Goal: Transaction & Acquisition: Obtain resource

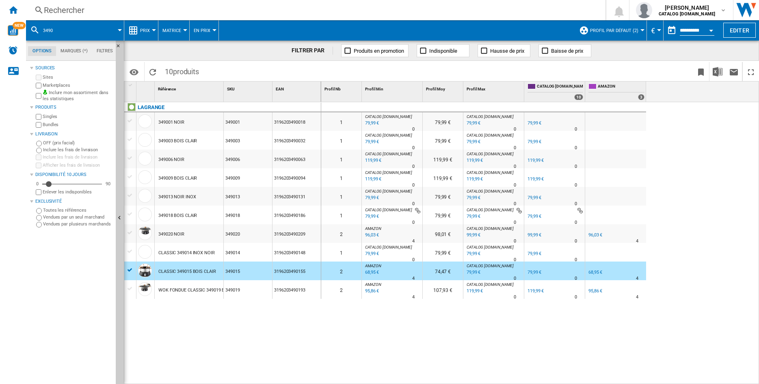
click at [93, 9] on div "Rechercher" at bounding box center [314, 9] width 540 height 11
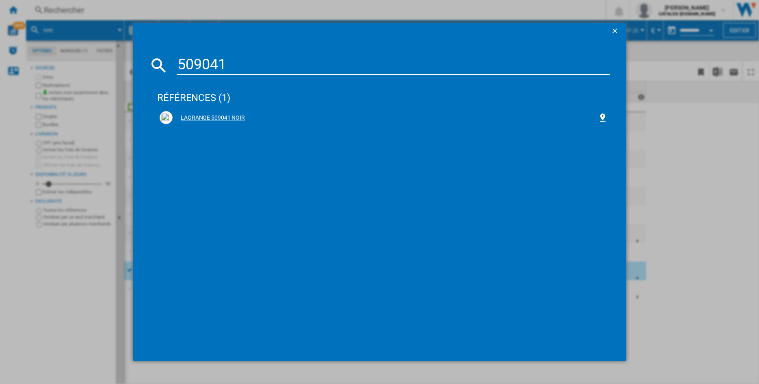
type input "509041"
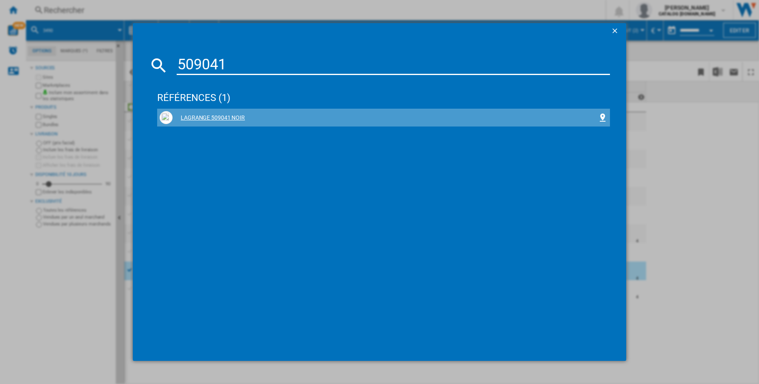
click at [225, 119] on div "LAGRANGE 509041 NOIR" at bounding box center [385, 118] width 425 height 8
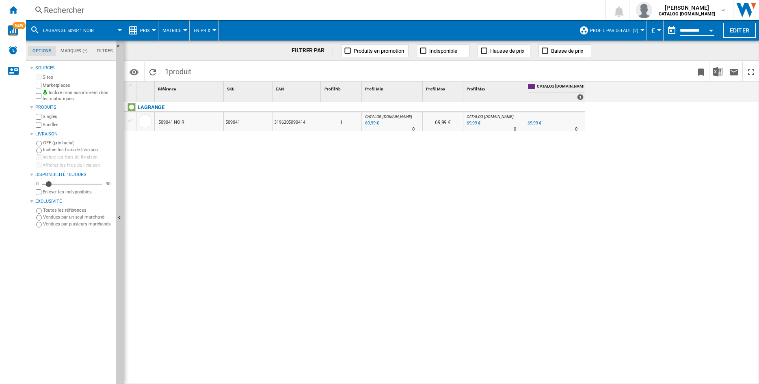
click at [168, 122] on div "509041 NOIR" at bounding box center [171, 122] width 26 height 19
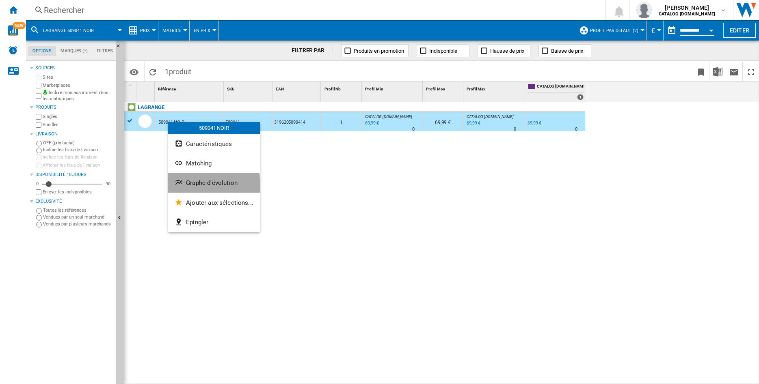
click at [203, 186] on span "Graphe d'évolution" at bounding box center [212, 182] width 52 height 7
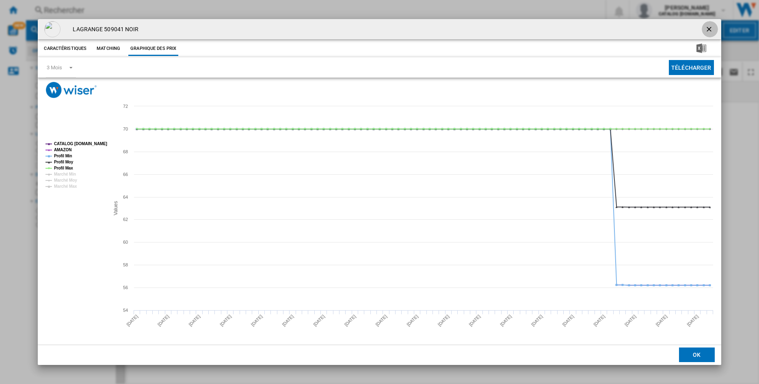
click at [711, 27] on ng-md-icon "getI18NText('BUTTONS.CLOSE_DIALOG')" at bounding box center [710, 30] width 10 height 10
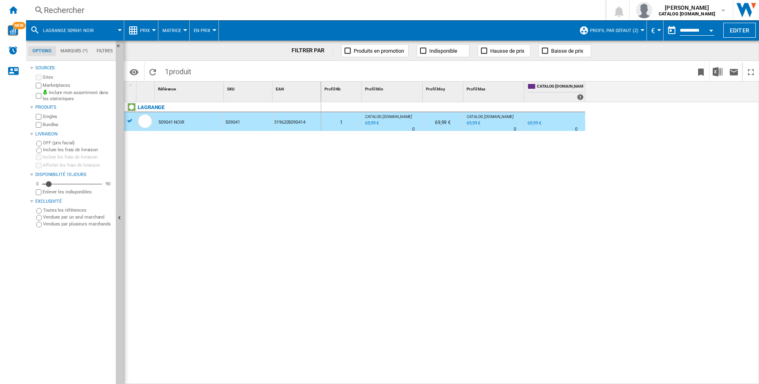
click at [635, 29] on button "Profil par défaut (2)" at bounding box center [616, 30] width 52 height 20
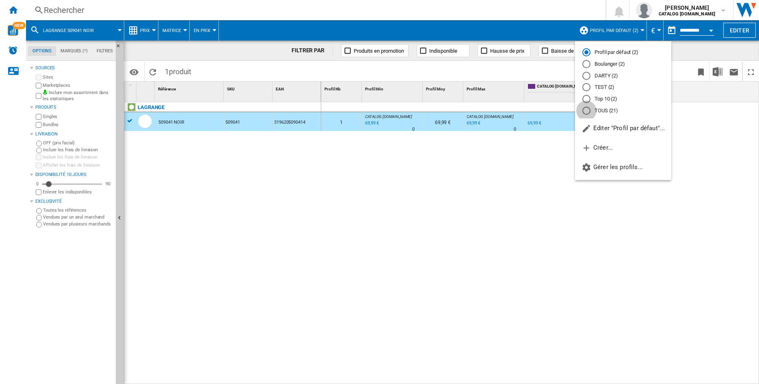
click at [586, 111] on div "TOUS (21)" at bounding box center [586, 111] width 8 height 8
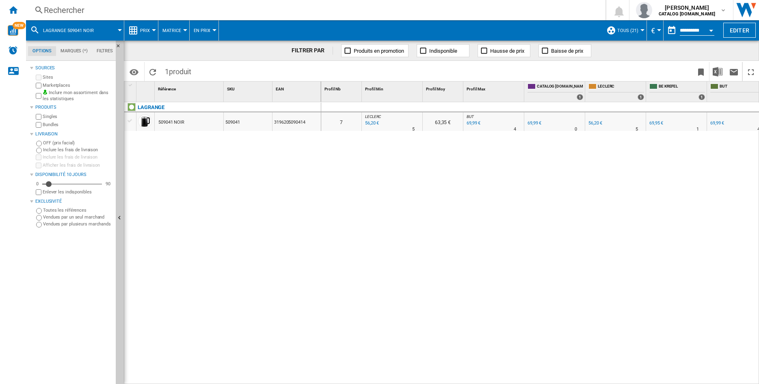
click at [162, 125] on div "509041 NOIR" at bounding box center [171, 122] width 26 height 19
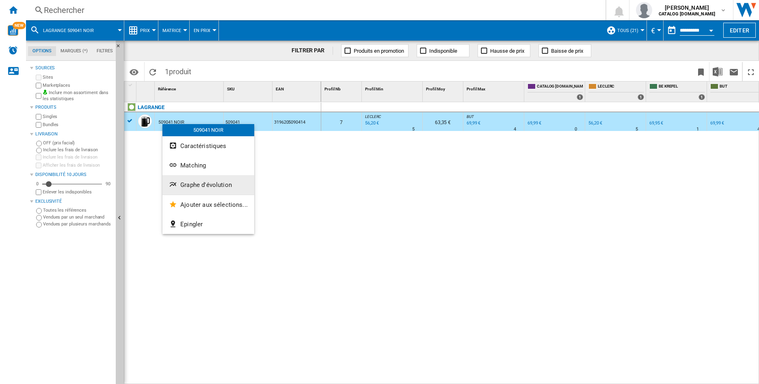
click at [180, 187] on span "Graphe d'évolution" at bounding box center [206, 184] width 52 height 7
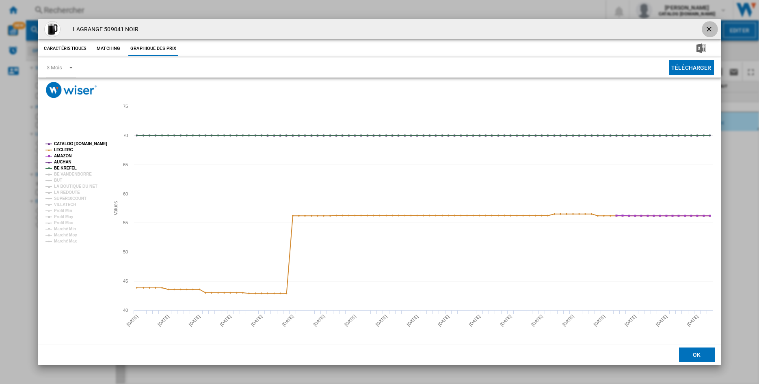
click at [710, 28] on ng-md-icon "getI18NText('BUTTONS.CLOSE_DIALOG')" at bounding box center [710, 30] width 10 height 10
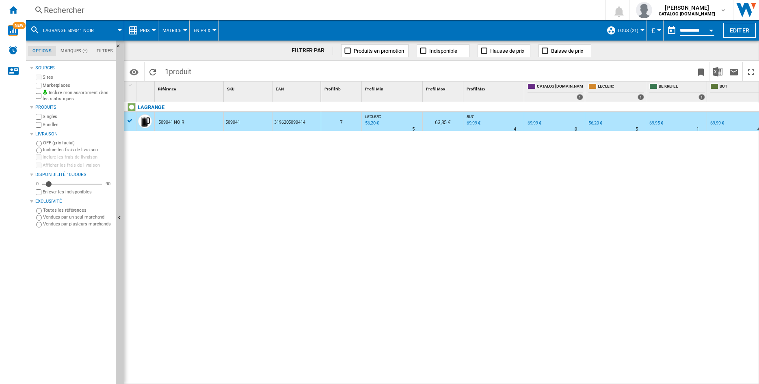
click at [185, 123] on div "509041 NOIR" at bounding box center [189, 121] width 69 height 19
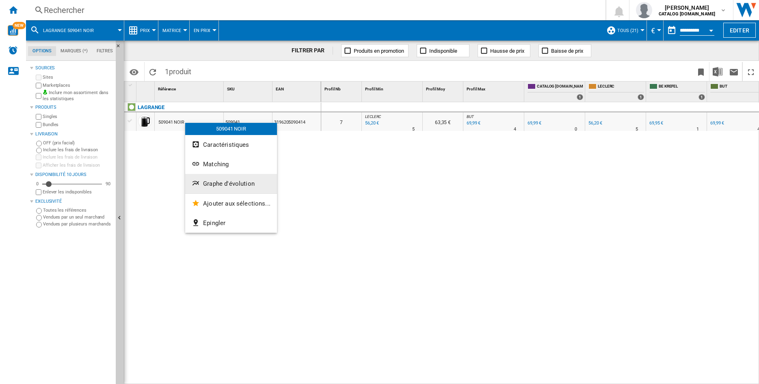
click at [213, 183] on span "Graphe d'évolution" at bounding box center [229, 183] width 52 height 7
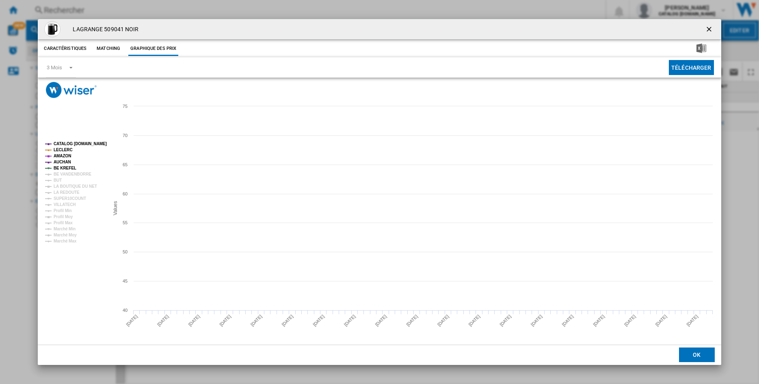
click at [64, 143] on tspan "CATALOG [DOMAIN_NAME]" at bounding box center [80, 144] width 53 height 4
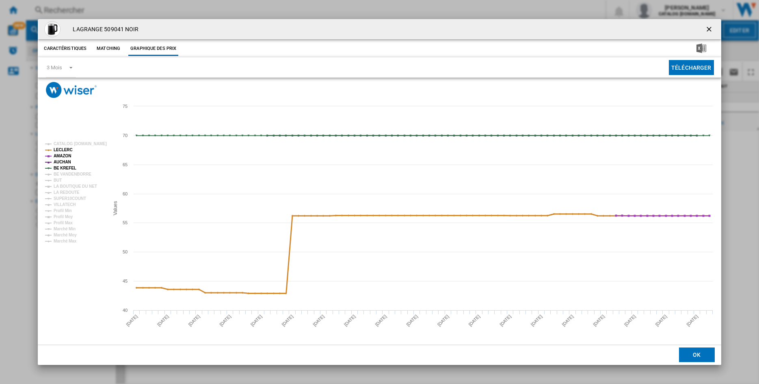
click at [60, 148] on tspan "LECLERC" at bounding box center [63, 150] width 19 height 4
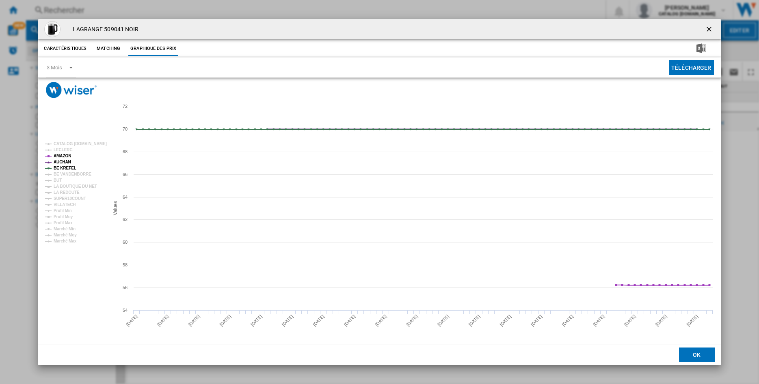
click at [60, 148] on tspan "LECLERC" at bounding box center [63, 150] width 19 height 4
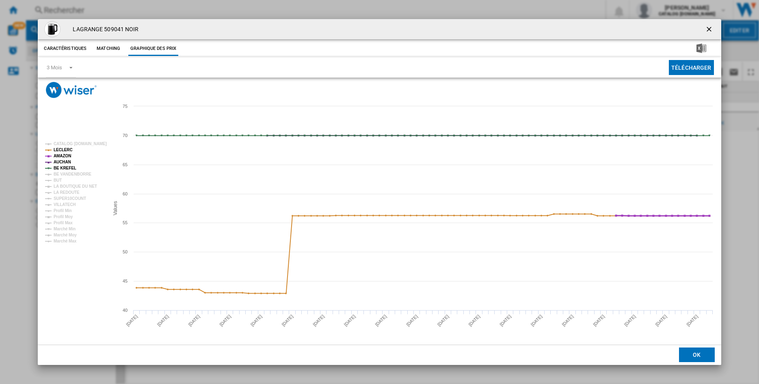
click at [58, 156] on tspan "AMAZON" at bounding box center [62, 156] width 17 height 4
click at [58, 160] on tspan "AUCHAN" at bounding box center [62, 162] width 17 height 4
click at [58, 167] on tspan "BE KREFEL" at bounding box center [65, 168] width 23 height 4
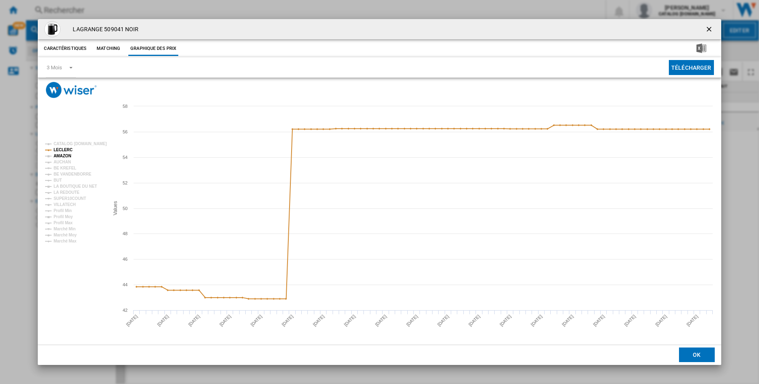
click at [58, 156] on tspan "AMAZON" at bounding box center [62, 156] width 17 height 4
click at [61, 162] on tspan "AUCHAN" at bounding box center [62, 162] width 17 height 4
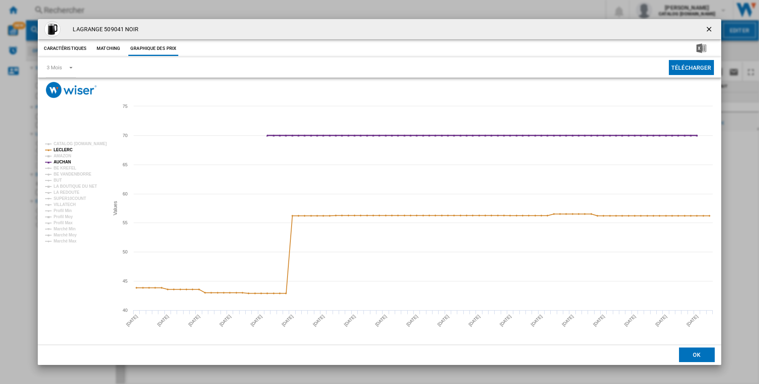
click at [61, 162] on tspan "AUCHAN" at bounding box center [62, 162] width 17 height 4
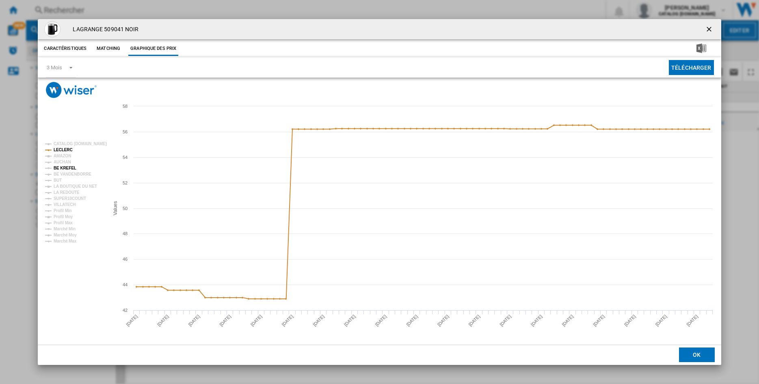
click at [60, 168] on tspan "BE KREFEL" at bounding box center [65, 168] width 23 height 4
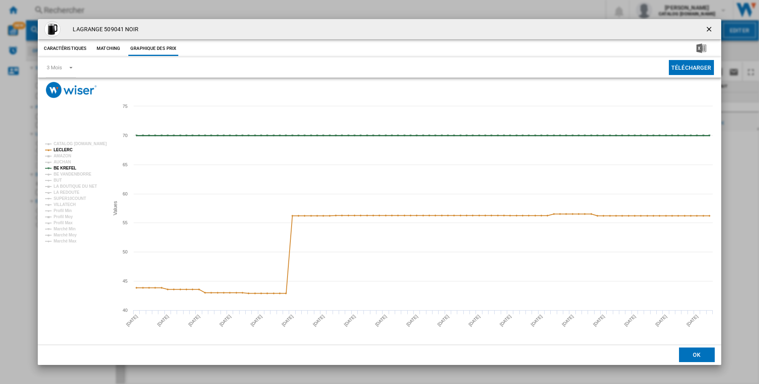
click at [60, 168] on tspan "BE KREFEL" at bounding box center [65, 168] width 23 height 4
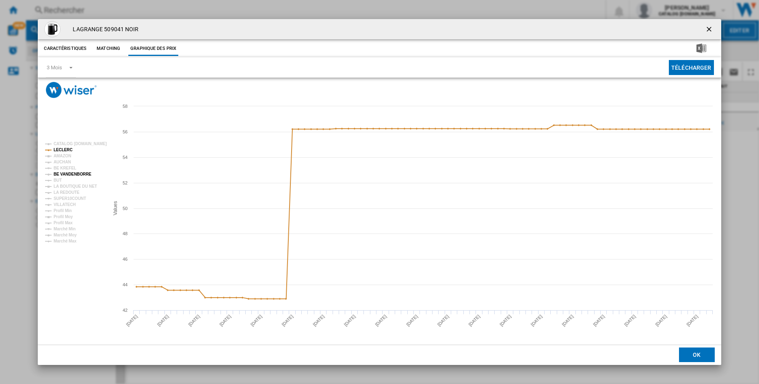
click at [58, 173] on tspan "BE VANDENBORRE" at bounding box center [73, 174] width 38 height 4
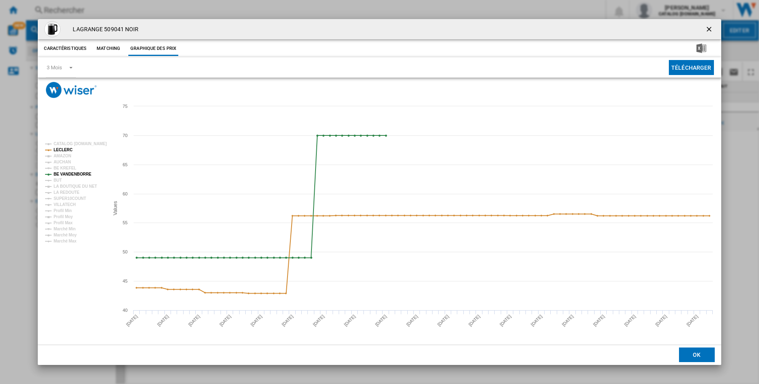
click at [58, 173] on tspan "BE VANDENBORRE" at bounding box center [73, 174] width 38 height 4
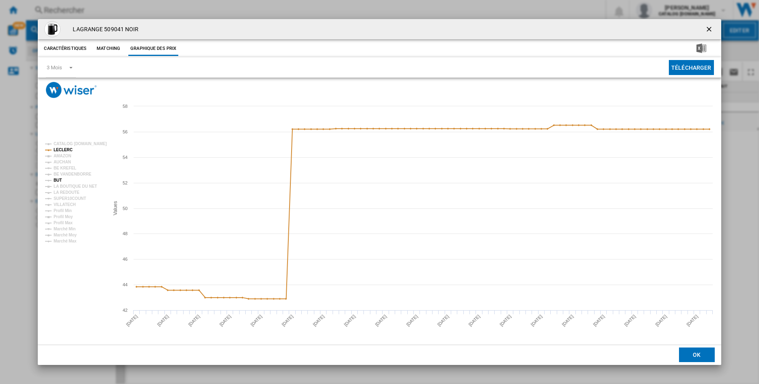
click at [59, 182] on tspan "BUT" at bounding box center [58, 180] width 8 height 4
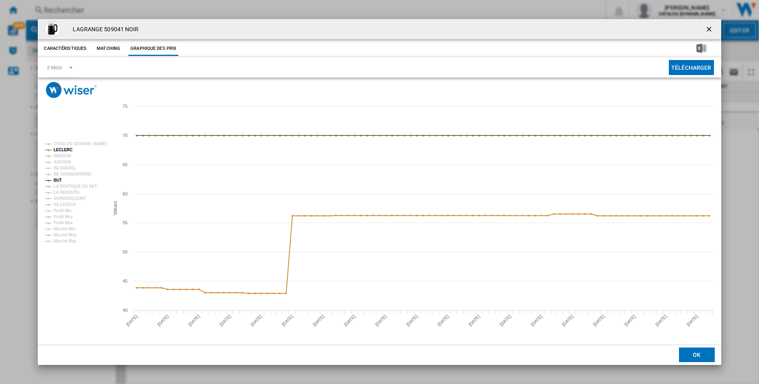
click at [59, 182] on tspan "BUT" at bounding box center [58, 180] width 8 height 4
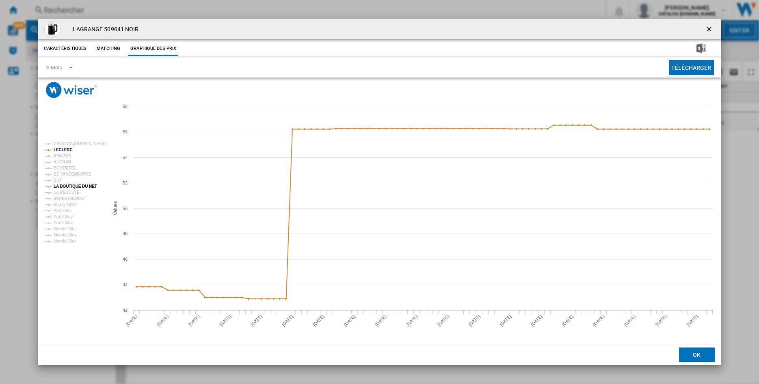
click at [59, 187] on tspan "LA BOUTIQUE DU NET" at bounding box center [75, 186] width 43 height 4
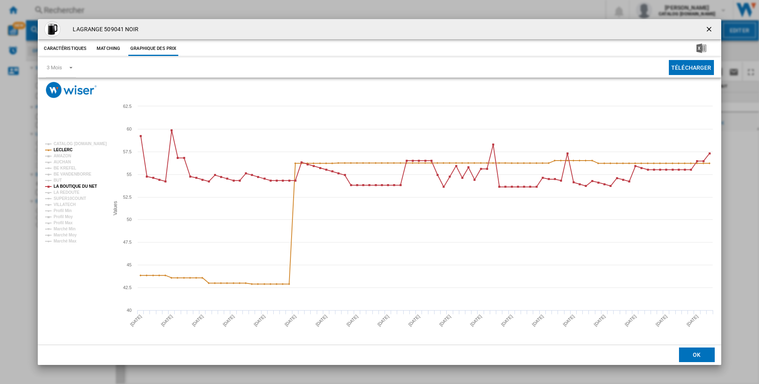
click at [59, 187] on tspan "LA BOUTIQUE DU NET" at bounding box center [75, 186] width 43 height 4
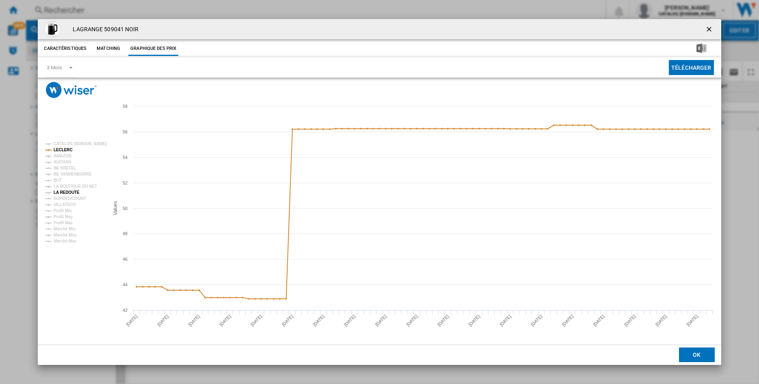
click at [65, 194] on tspan "LA REDOUTE" at bounding box center [67, 192] width 26 height 4
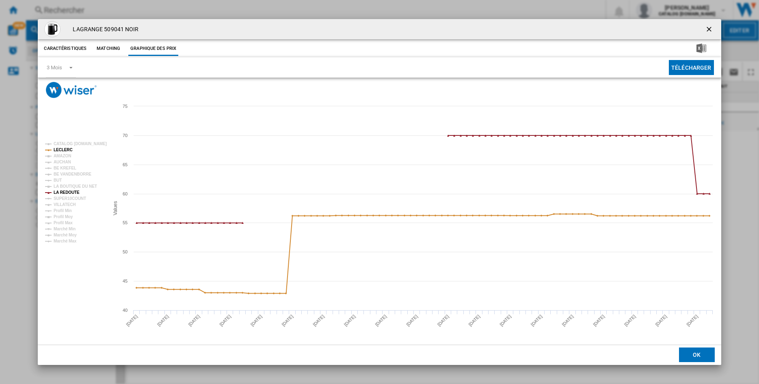
click at [65, 194] on tspan "LA REDOUTE" at bounding box center [67, 192] width 26 height 4
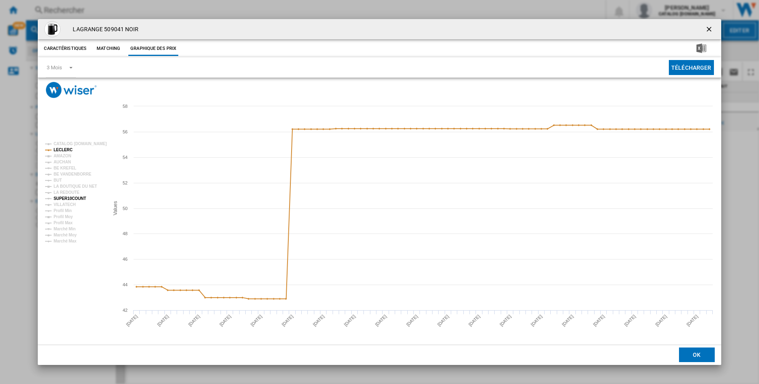
click at [63, 198] on tspan "SUPER10COUNT" at bounding box center [70, 198] width 32 height 4
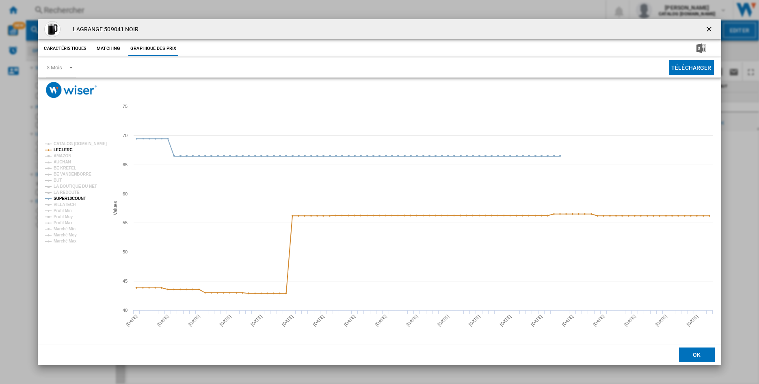
click at [63, 198] on tspan "SUPER10COUNT" at bounding box center [70, 198] width 32 height 4
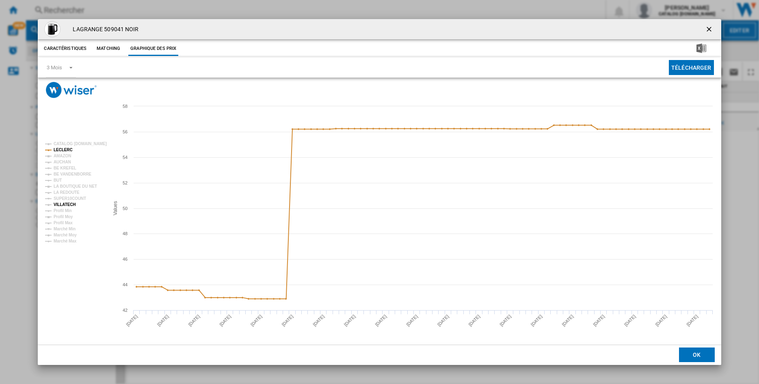
click at [62, 204] on tspan "VILLATECH" at bounding box center [65, 205] width 22 height 4
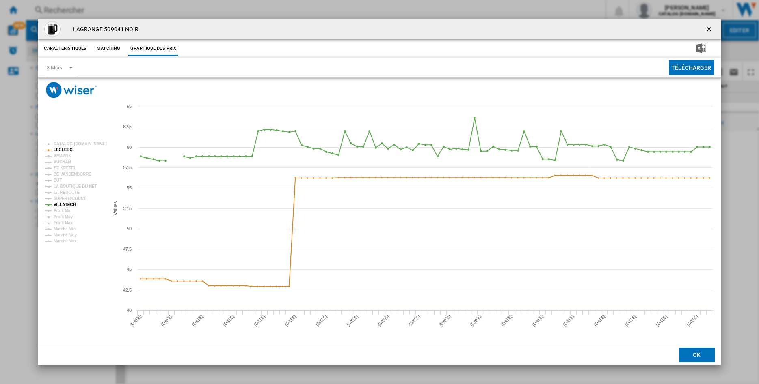
click at [62, 204] on tspan "VILLATECH" at bounding box center [65, 205] width 22 height 4
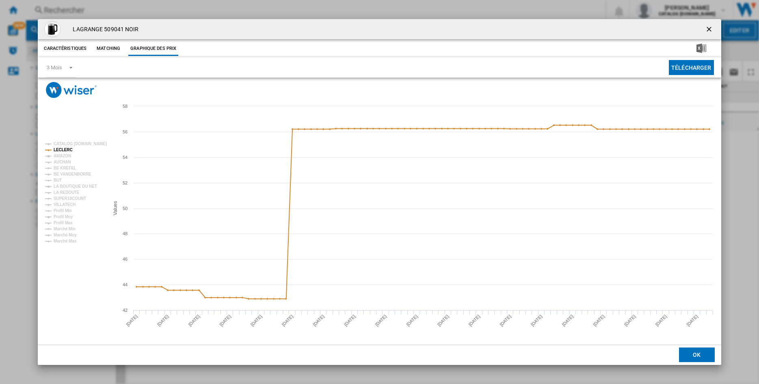
drag, startPoint x: 708, startPoint y: 31, endPoint x: 645, endPoint y: 28, distance: 63.8
click at [708, 31] on ng-md-icon "getI18NText('BUTTONS.CLOSE_DIALOG')" at bounding box center [710, 30] width 10 height 10
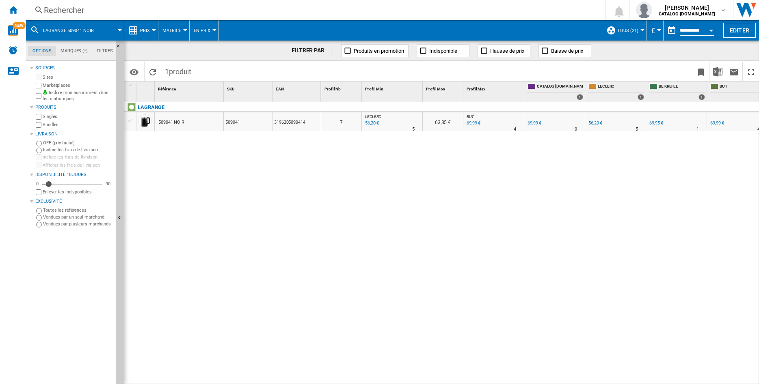
click at [88, 13] on div "Rechercher" at bounding box center [314, 9] width 540 height 11
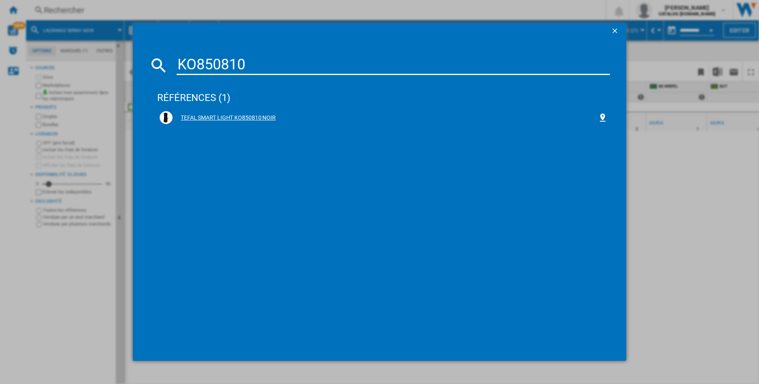
type input "KO850810"
click at [228, 118] on div "TEFAL SMART LIGHT KO850810 NOIR" at bounding box center [385, 118] width 425 height 8
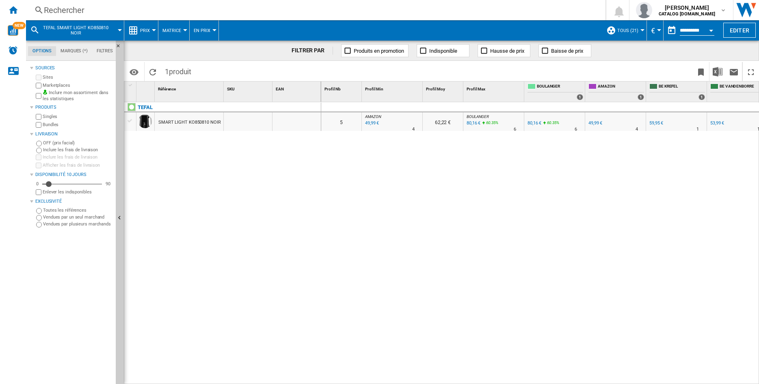
click at [194, 125] on div "SMART LIGHT KO850810 NOIR" at bounding box center [189, 122] width 63 height 19
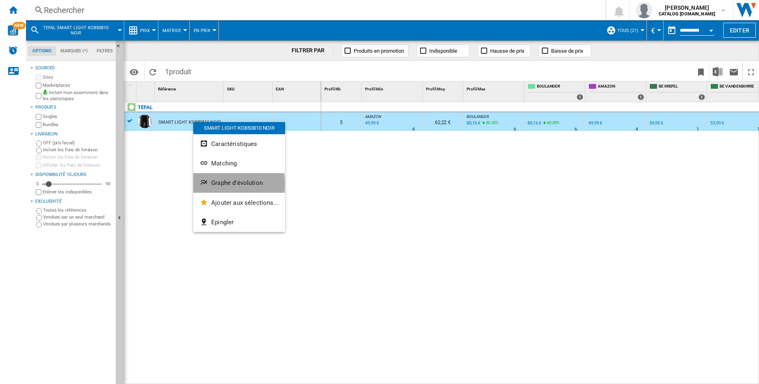
click at [224, 185] on span "Graphe d'évolution" at bounding box center [237, 182] width 52 height 7
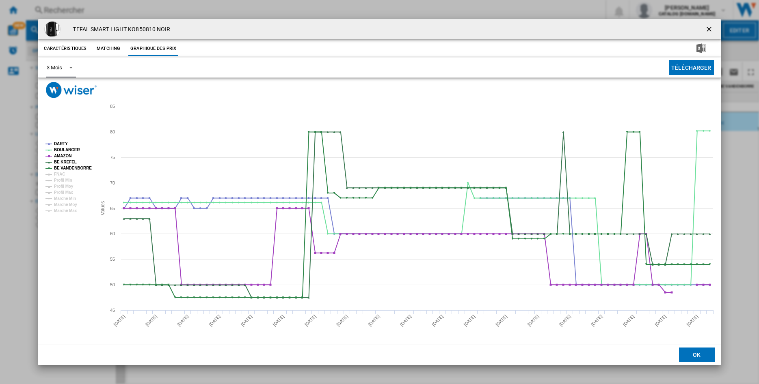
click at [71, 65] on span "Product popup" at bounding box center [69, 66] width 10 height 7
click at [57, 87] on div "6 Mois" at bounding box center [54, 87] width 15 height 7
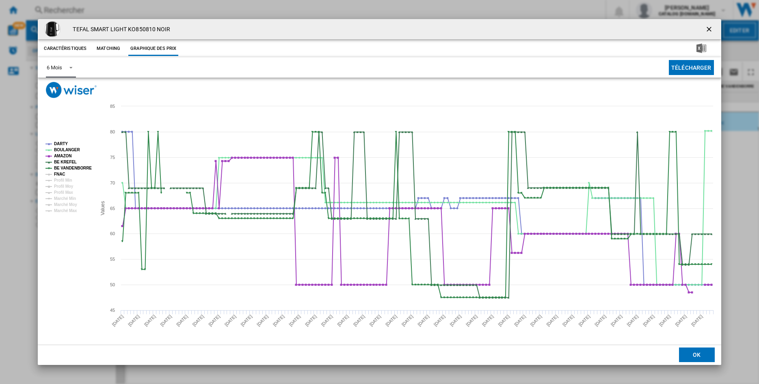
click at [59, 175] on tspan "FNAC" at bounding box center [59, 174] width 11 height 4
click at [59, 149] on tspan "BOULANGER" at bounding box center [67, 150] width 26 height 4
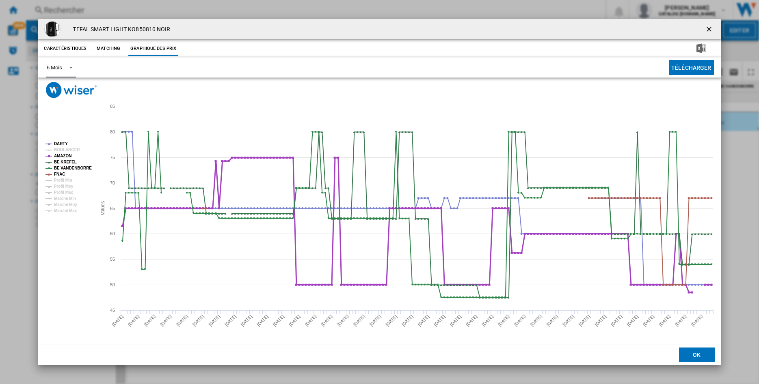
click at [59, 155] on tspan "AMAZON" at bounding box center [62, 156] width 17 height 4
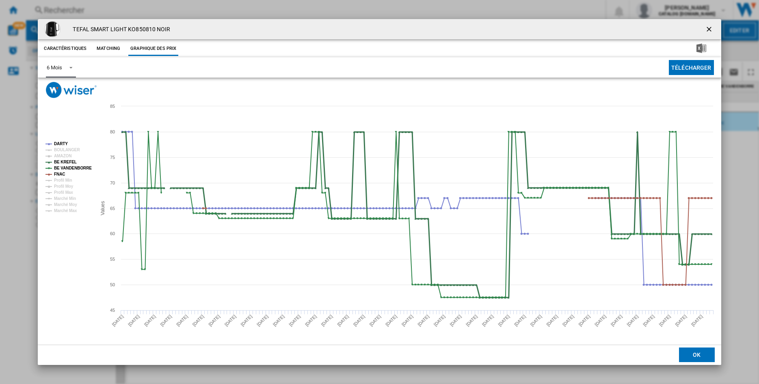
click at [59, 160] on tspan "BE KREFEL" at bounding box center [65, 162] width 23 height 4
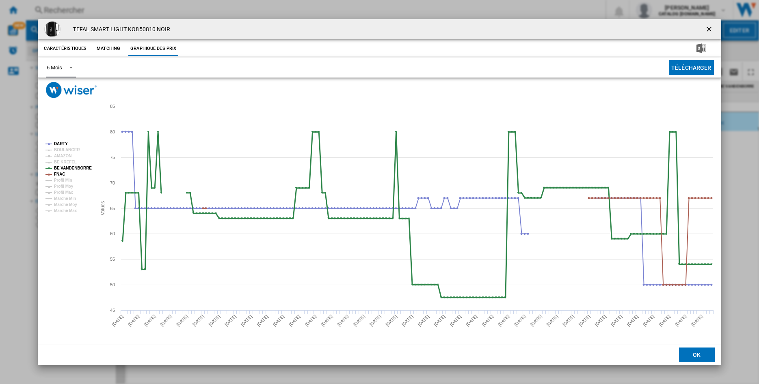
click at [60, 168] on tspan "BE VANDENBORRE" at bounding box center [73, 168] width 38 height 4
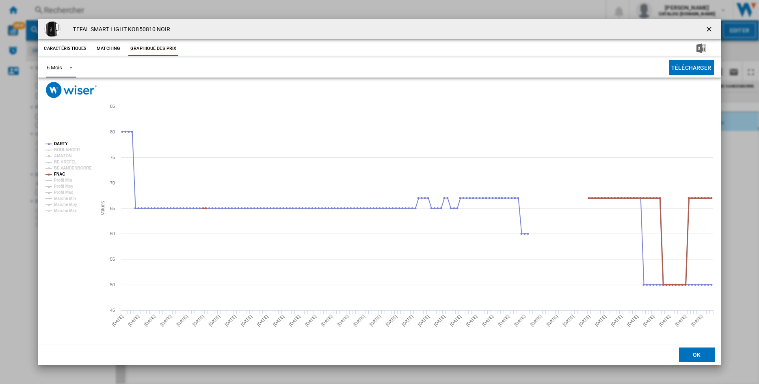
click at [57, 176] on tspan "FNAC" at bounding box center [59, 174] width 11 height 4
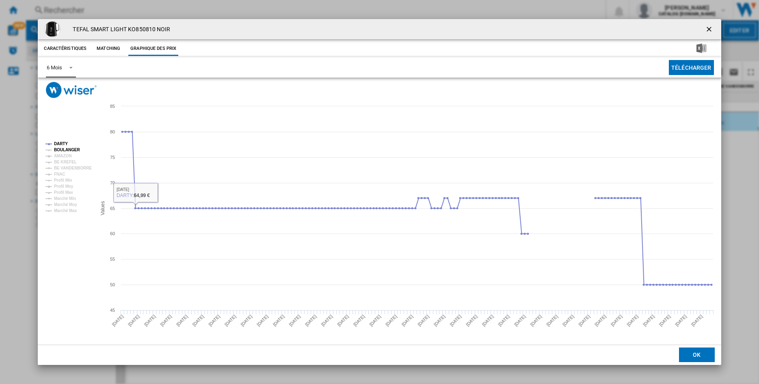
click at [69, 150] on tspan "BOULANGER" at bounding box center [67, 150] width 26 height 4
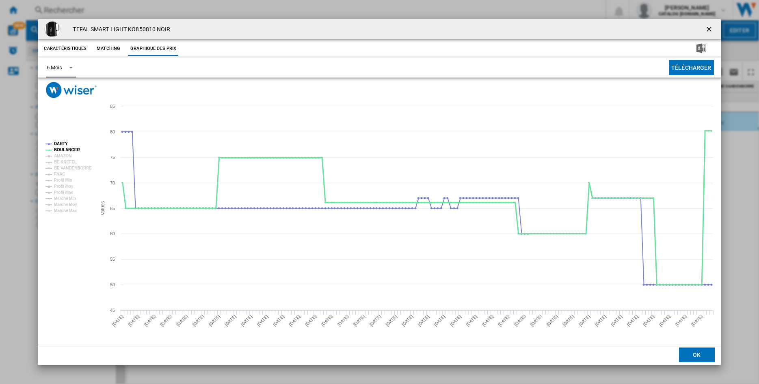
click at [69, 150] on tspan "BOULANGER" at bounding box center [67, 150] width 26 height 4
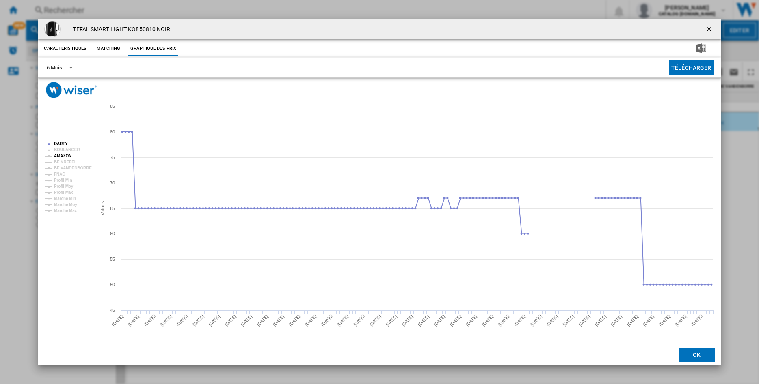
click at [67, 157] on tspan "AMAZON" at bounding box center [62, 156] width 17 height 4
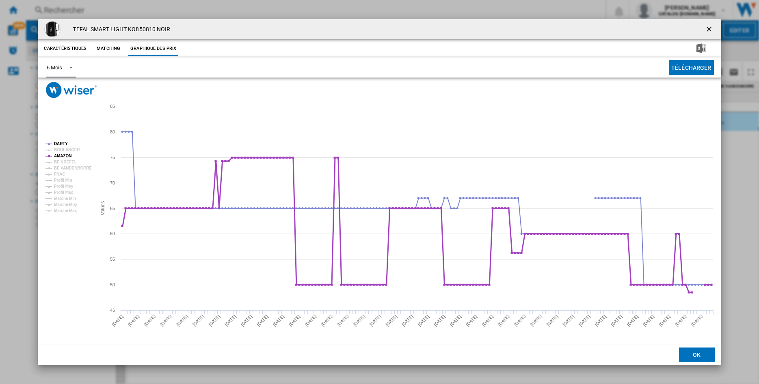
click at [67, 157] on tspan "AMAZON" at bounding box center [62, 156] width 17 height 4
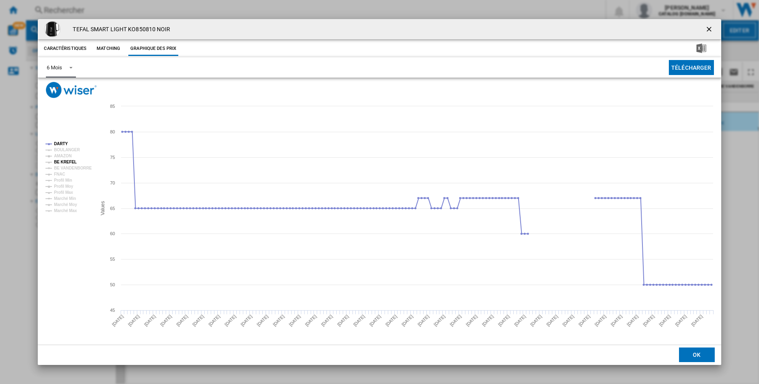
click at [63, 162] on tspan "BE KREFEL" at bounding box center [65, 162] width 23 height 4
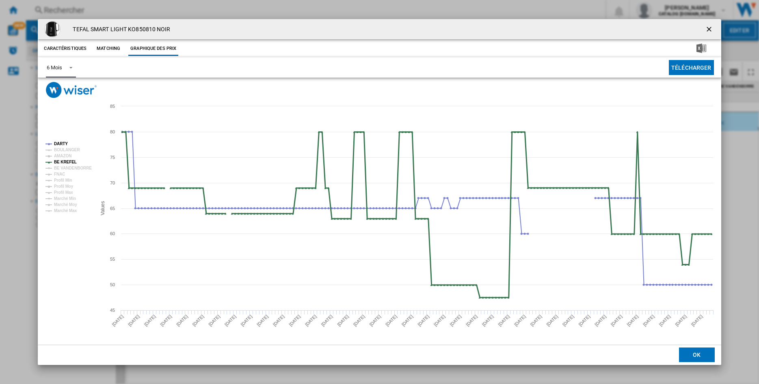
click at [63, 162] on tspan "BE KREFEL" at bounding box center [65, 162] width 23 height 4
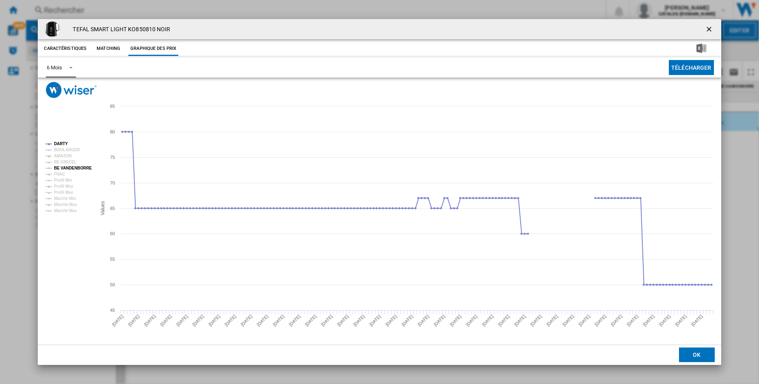
click at [66, 171] on tspan "BE VANDENBORRE" at bounding box center [73, 168] width 38 height 4
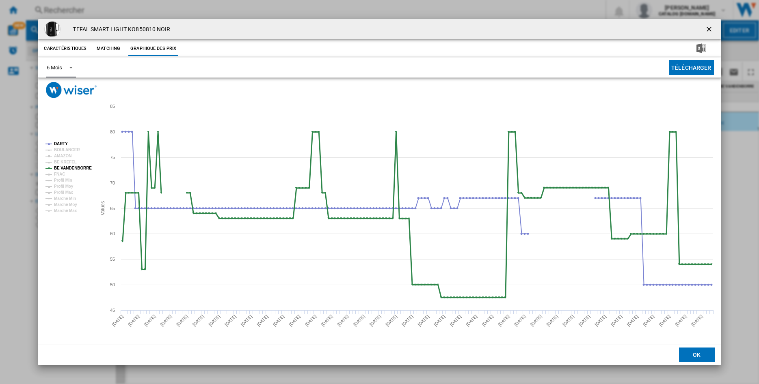
click at [67, 171] on tspan "BE VANDENBORRE" at bounding box center [73, 168] width 38 height 4
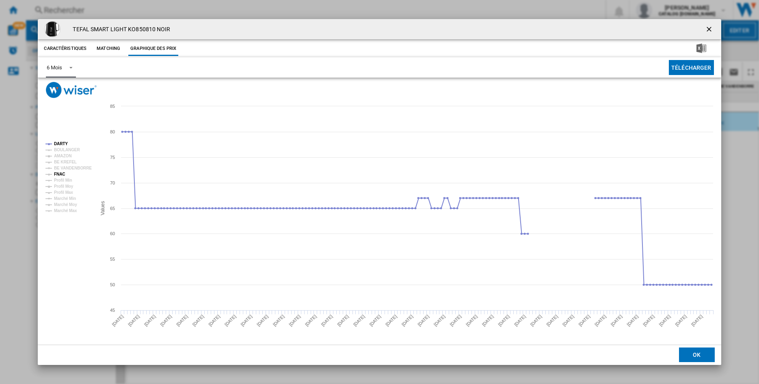
click at [63, 175] on tspan "FNAC" at bounding box center [59, 174] width 11 height 4
click at [709, 29] on ng-md-icon "getI18NText('BUTTONS.CLOSE_DIALOG')" at bounding box center [710, 30] width 10 height 10
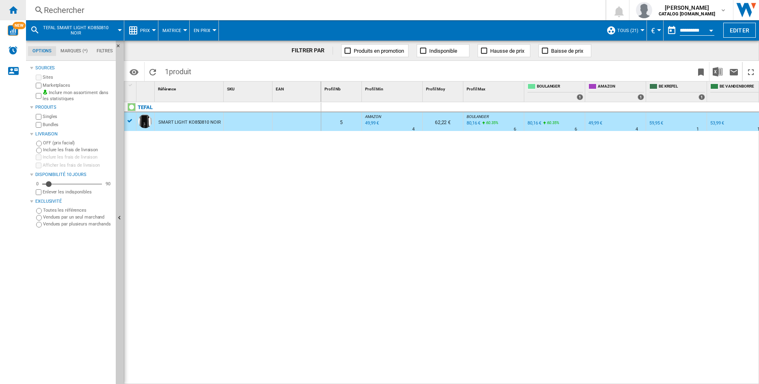
click at [15, 11] on ng-md-icon "Accueil" at bounding box center [13, 10] width 10 height 10
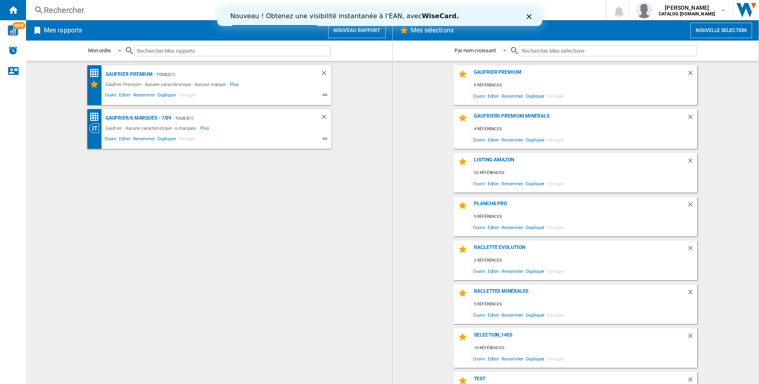
click at [354, 33] on button "Nouveau rapport" at bounding box center [357, 30] width 58 height 15
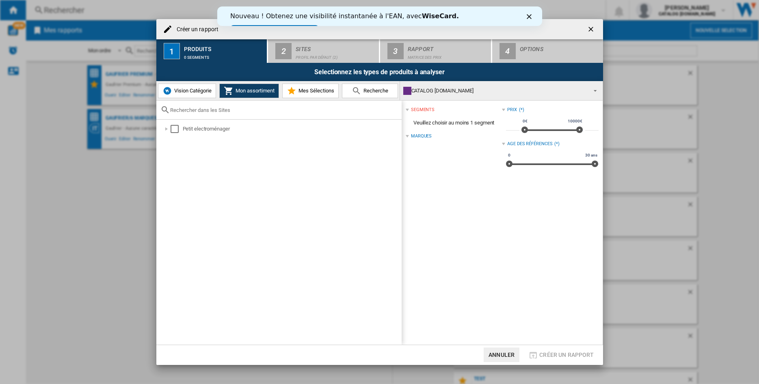
click at [186, 92] on span "Vision Catégorie" at bounding box center [191, 91] width 39 height 6
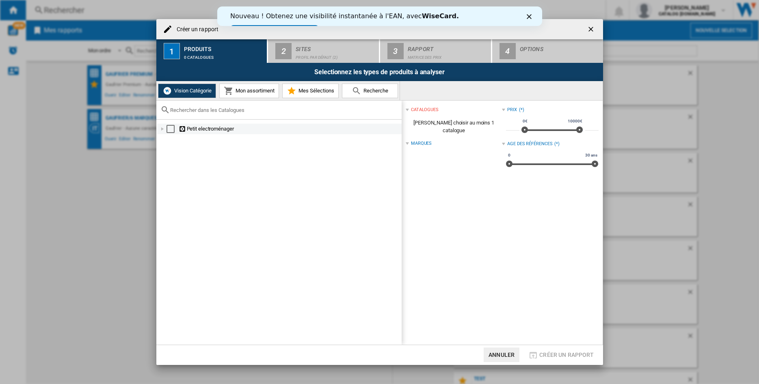
click at [162, 129] on div at bounding box center [162, 129] width 8 height 8
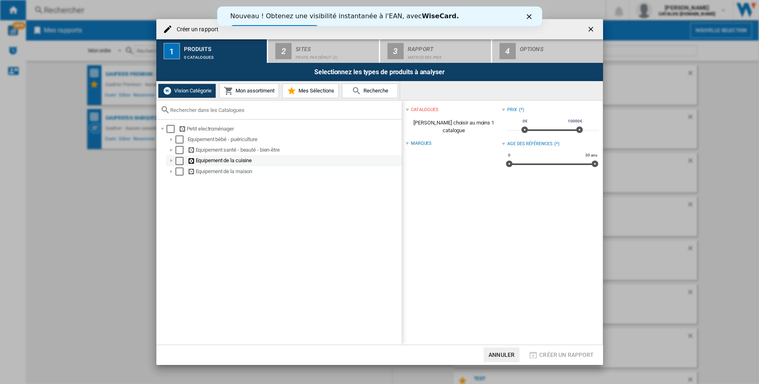
click at [173, 163] on div at bounding box center [171, 161] width 8 height 8
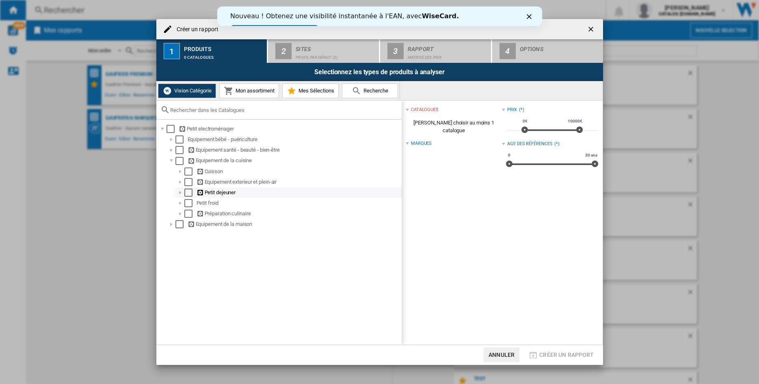
click at [181, 194] on div at bounding box center [180, 193] width 8 height 8
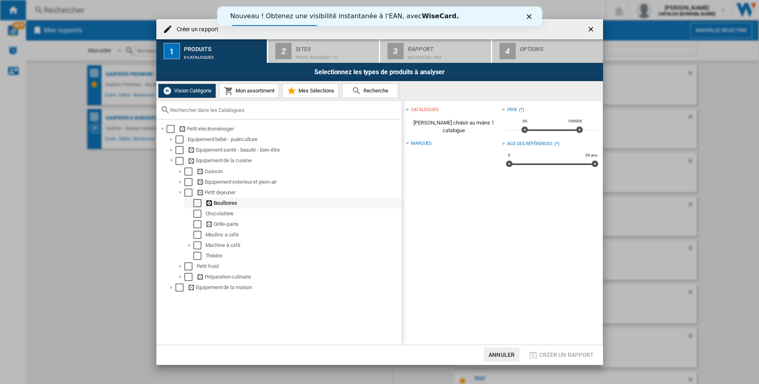
click at [198, 206] on div "Select" at bounding box center [197, 203] width 8 height 8
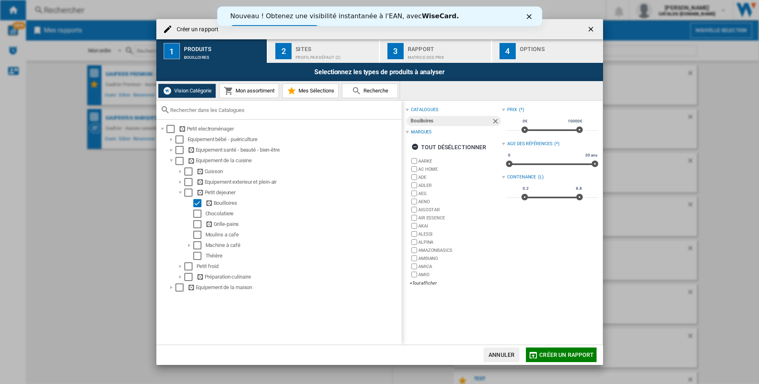
click at [312, 58] on div "Profil par défaut (2)" at bounding box center [336, 55] width 80 height 9
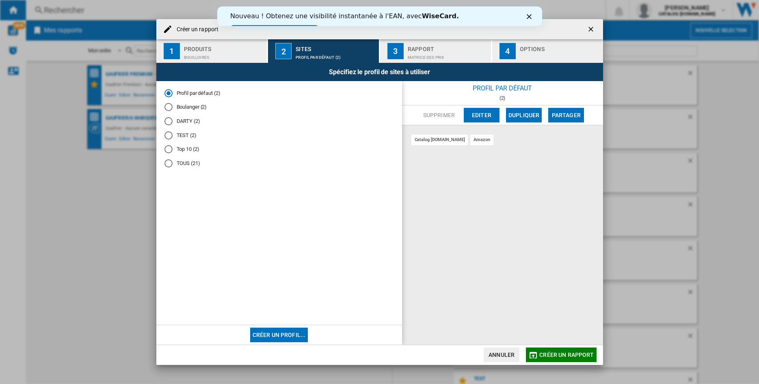
click at [171, 121] on div "DARTY (2)" at bounding box center [168, 121] width 8 height 8
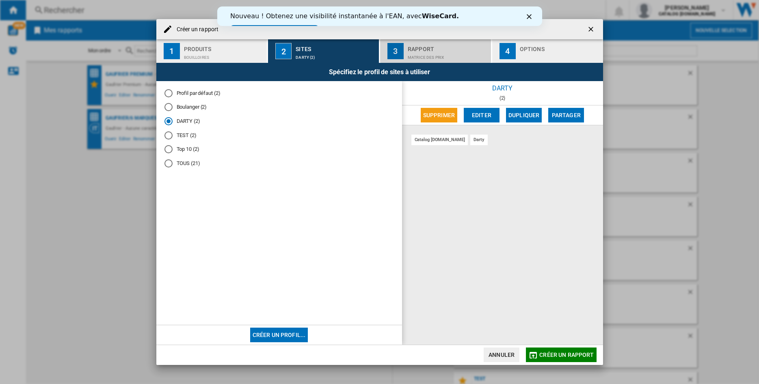
click at [418, 55] on div "Matrice des prix" at bounding box center [448, 55] width 80 height 9
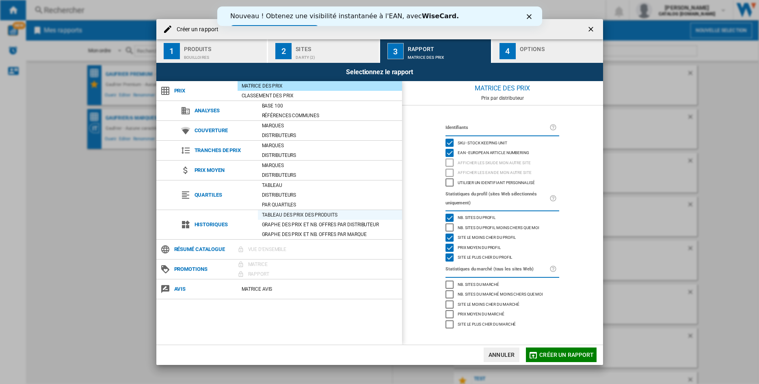
click at [317, 214] on div "Tableau des prix des produits" at bounding box center [330, 215] width 144 height 8
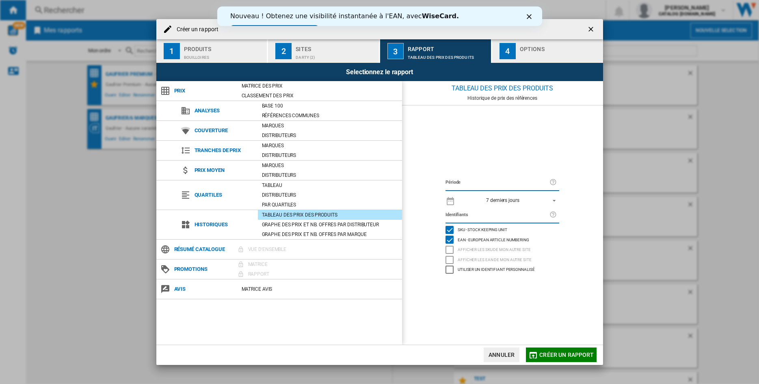
click at [555, 198] on span "REPORTS.WIZARD.STEPS.REPORT.STEPS.REPORT_OPTIONS.PERIOD: 7 derniers jours" at bounding box center [552, 199] width 10 height 7
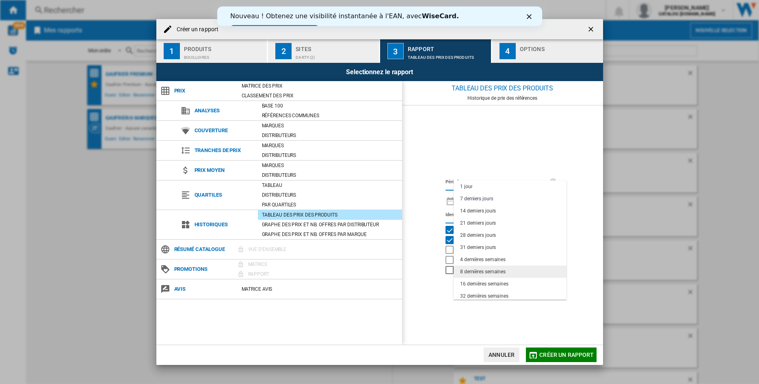
scroll to position [51, 0]
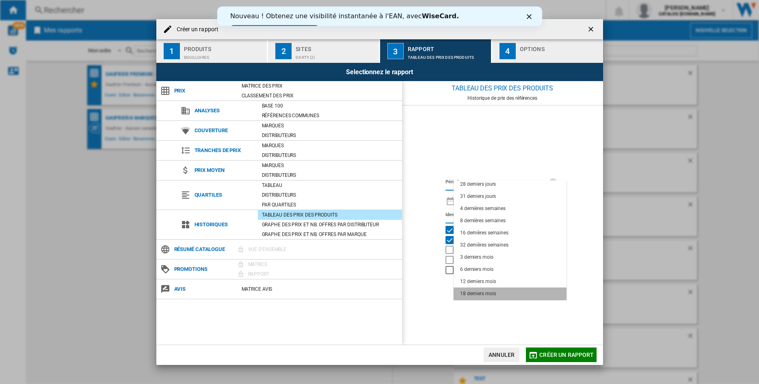
click at [501, 291] on md-option "18 derniers mois" at bounding box center [509, 294] width 113 height 12
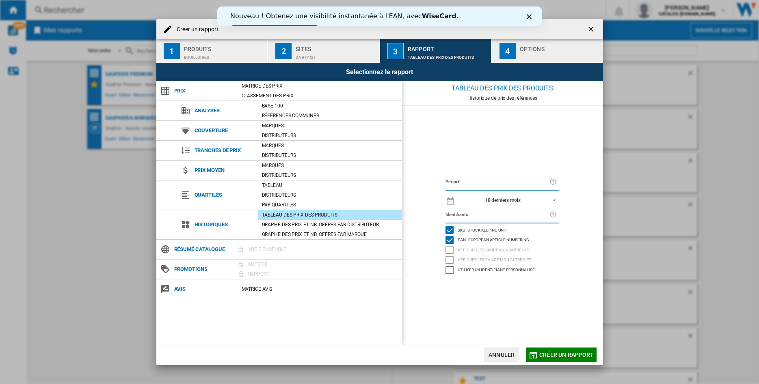
click at [531, 58] on div "button" at bounding box center [560, 55] width 80 height 9
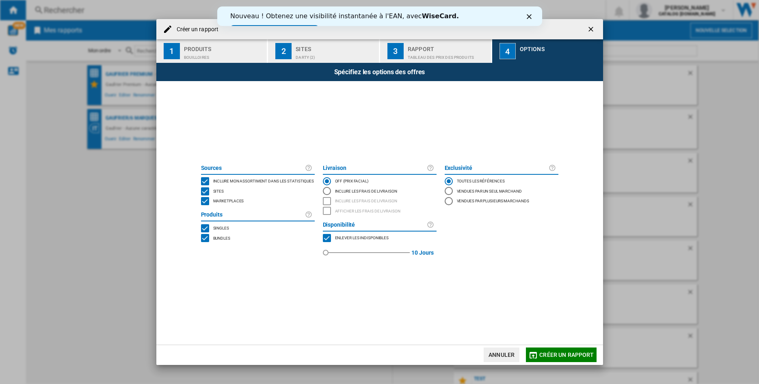
click at [204, 201] on div "MARKETPLACES" at bounding box center [205, 201] width 8 height 8
click at [561, 356] on span "Créer un rapport" at bounding box center [566, 355] width 54 height 6
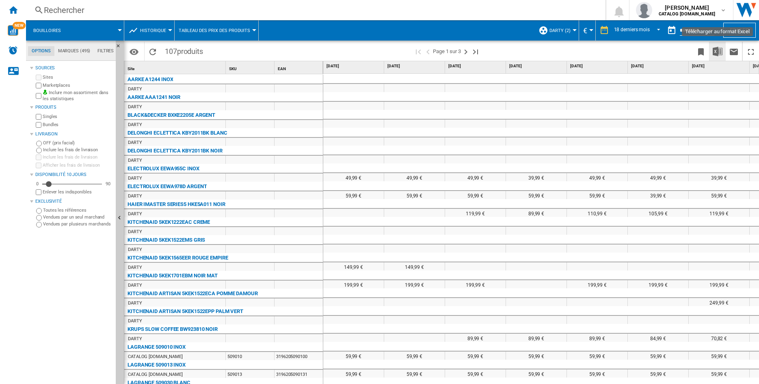
click at [716, 51] on img "Télécharger au format Excel" at bounding box center [717, 52] width 10 height 10
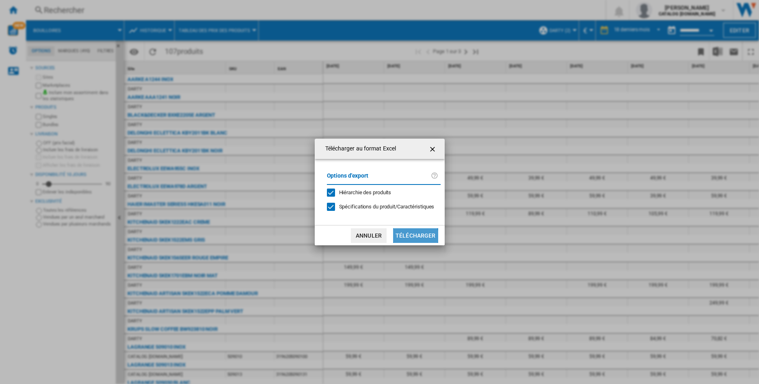
click at [414, 238] on button "Télécharger" at bounding box center [415, 236] width 45 height 15
